Goal: Navigation & Orientation: Understand site structure

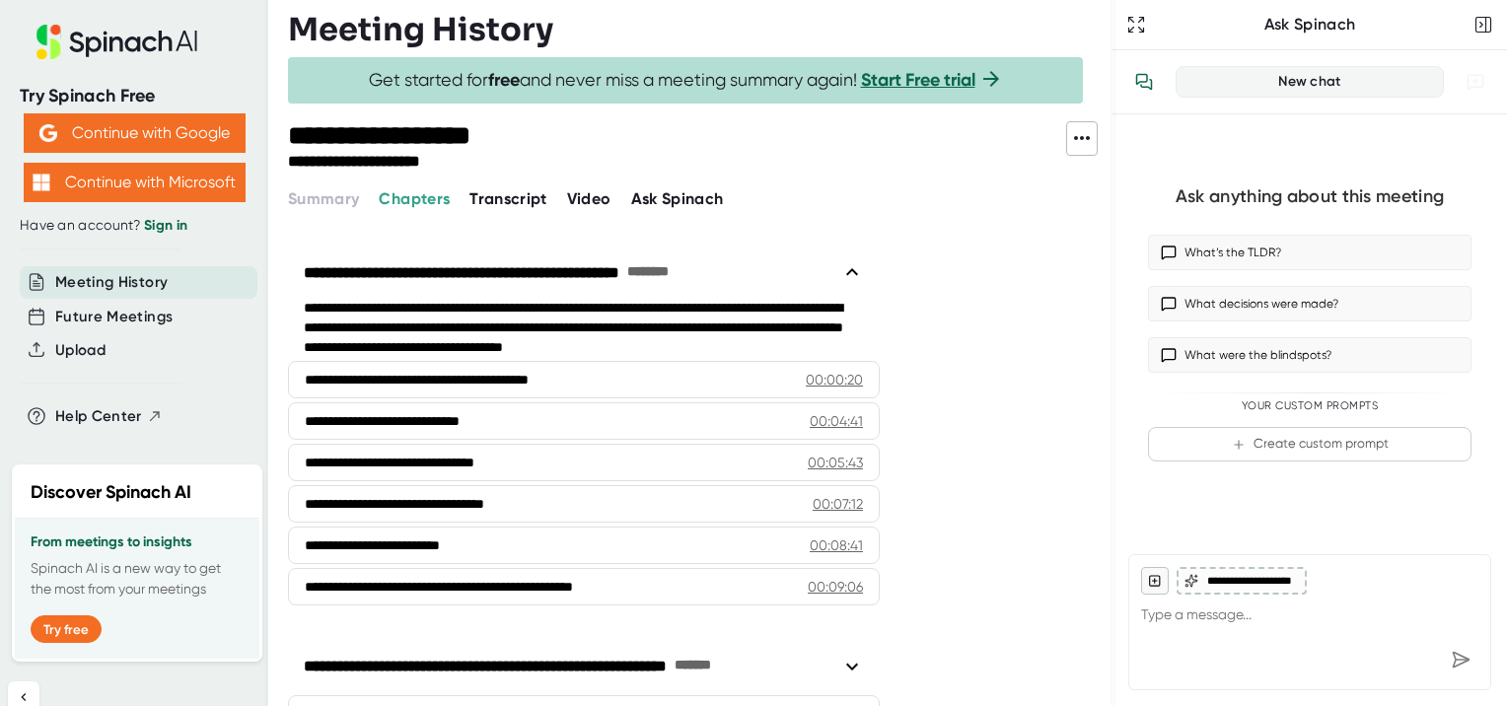
click at [528, 193] on span "Transcript" at bounding box center [508, 198] width 78 height 19
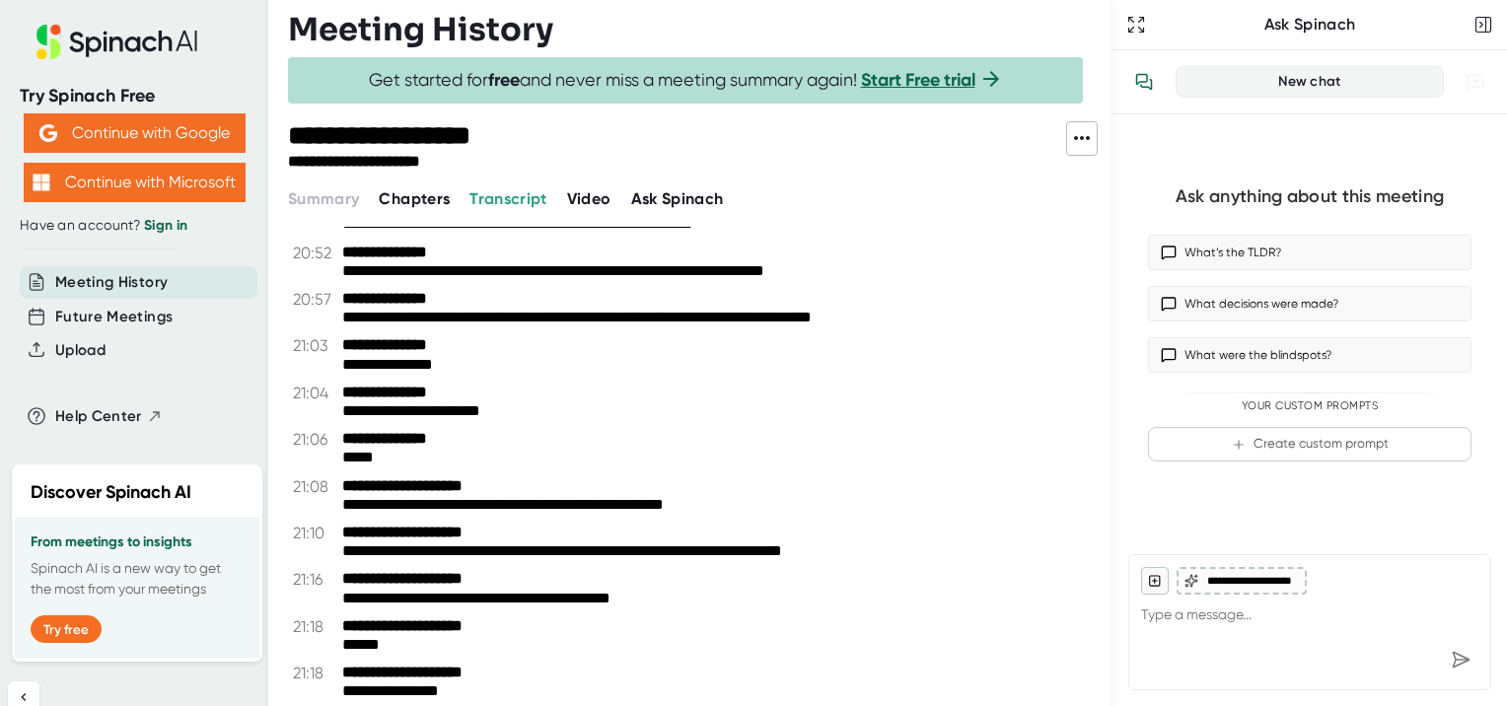
scroll to position [12625, 0]
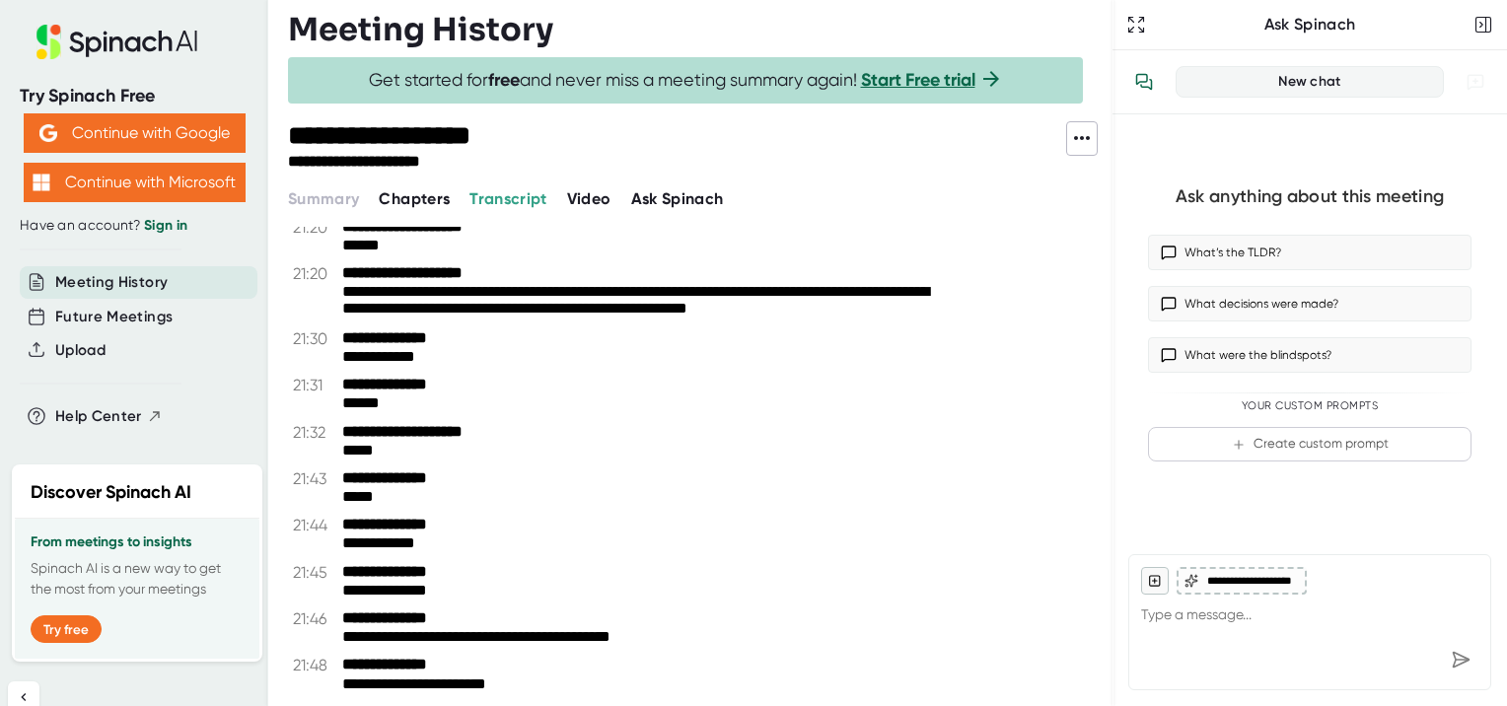
click at [671, 195] on span "Ask Spinach" at bounding box center [677, 198] width 93 height 19
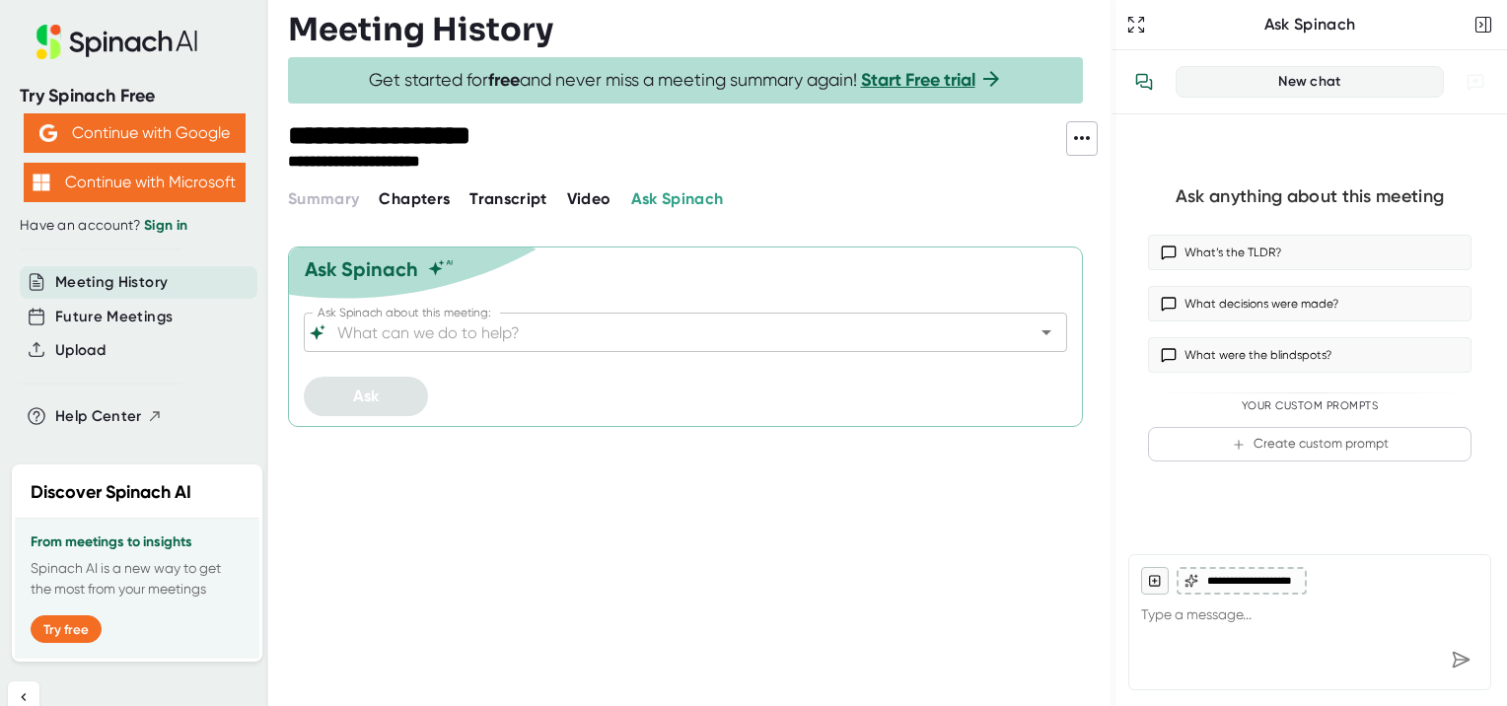
click at [587, 200] on span "Video" at bounding box center [589, 198] width 44 height 19
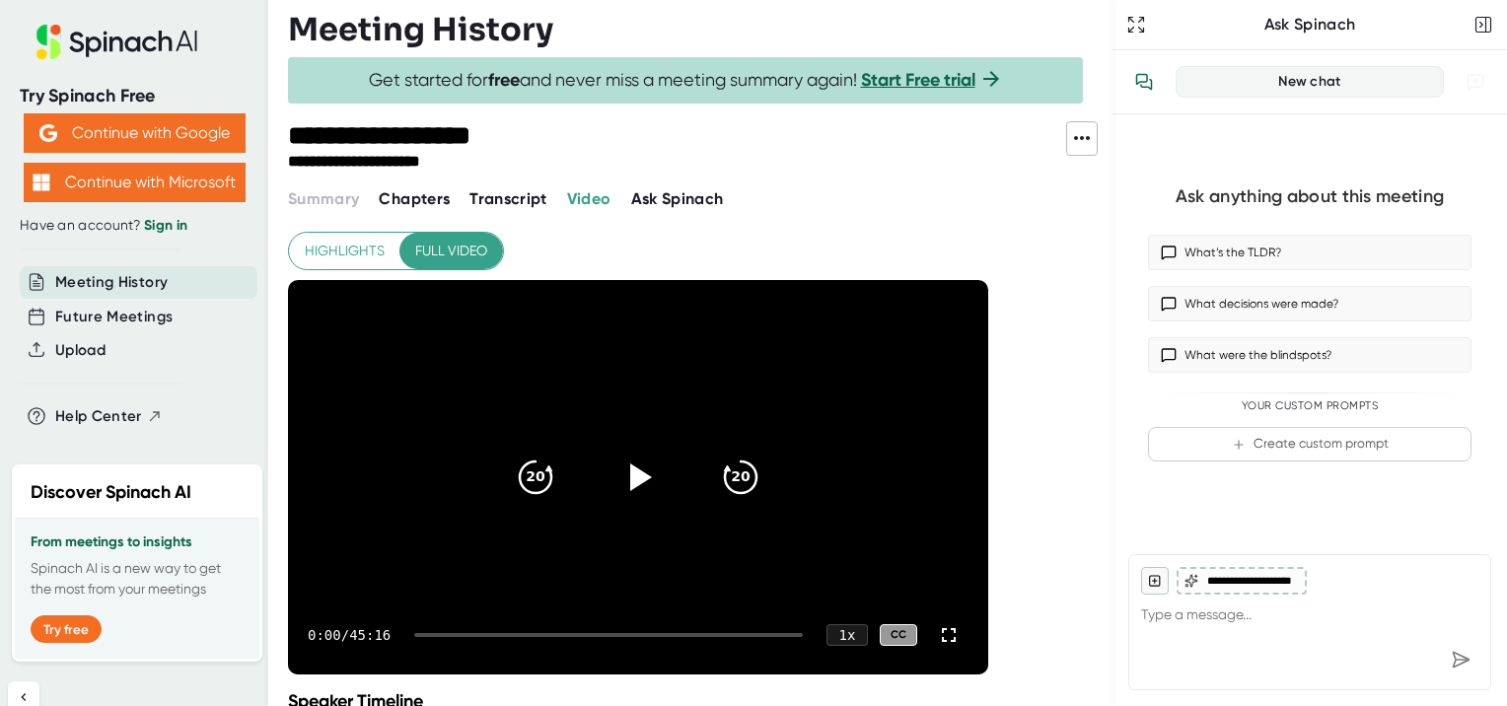
click at [509, 194] on span "Transcript" at bounding box center [508, 198] width 78 height 19
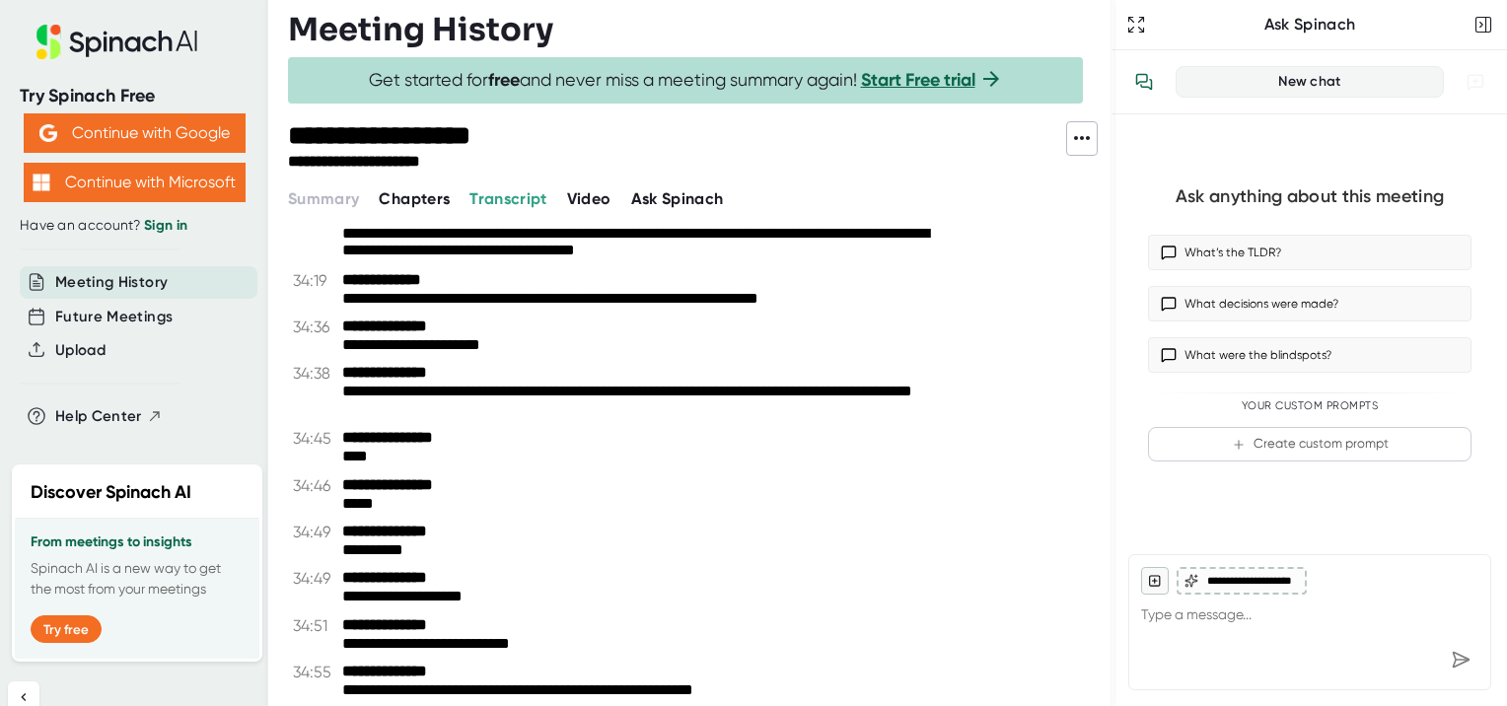
scroll to position [21798, 0]
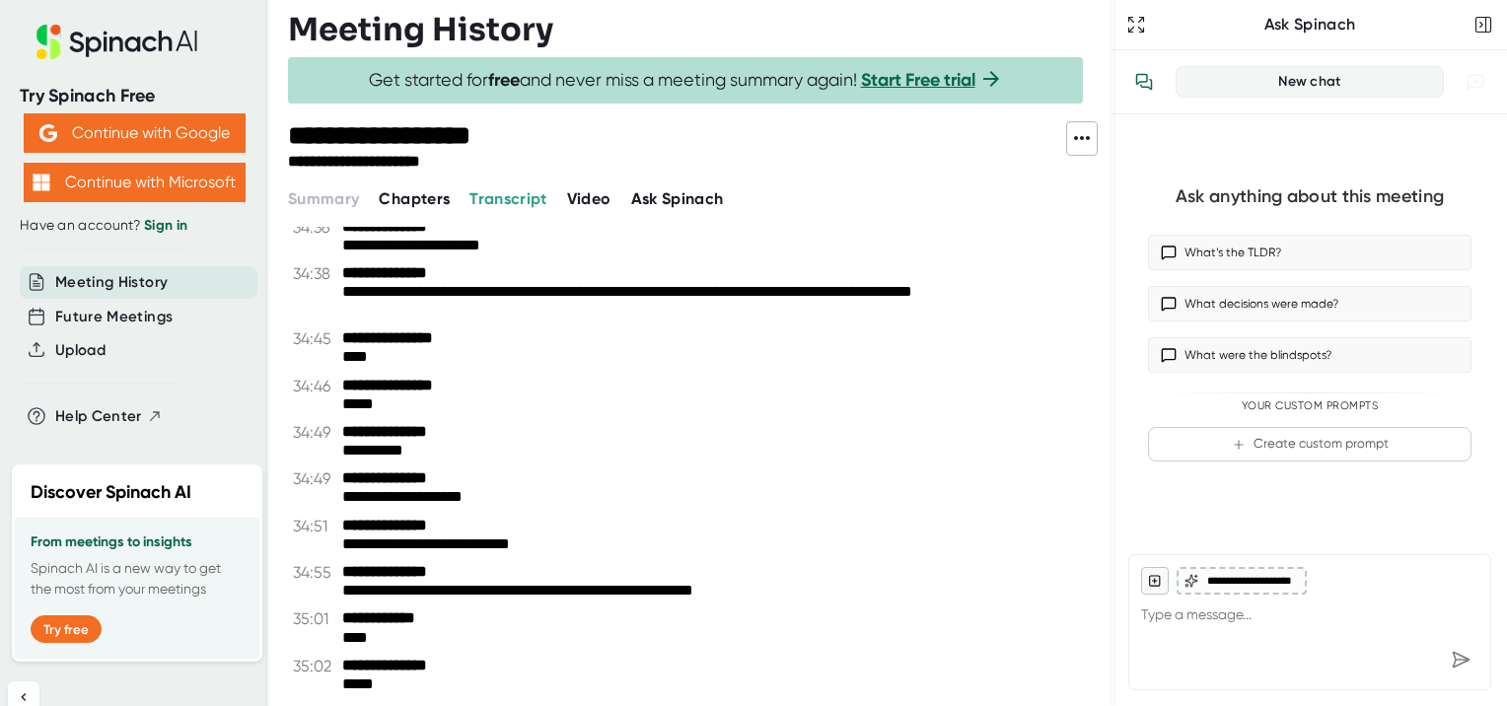
click at [411, 192] on span "Chapters" at bounding box center [414, 198] width 71 height 19
